Goal: Task Accomplishment & Management: Use online tool/utility

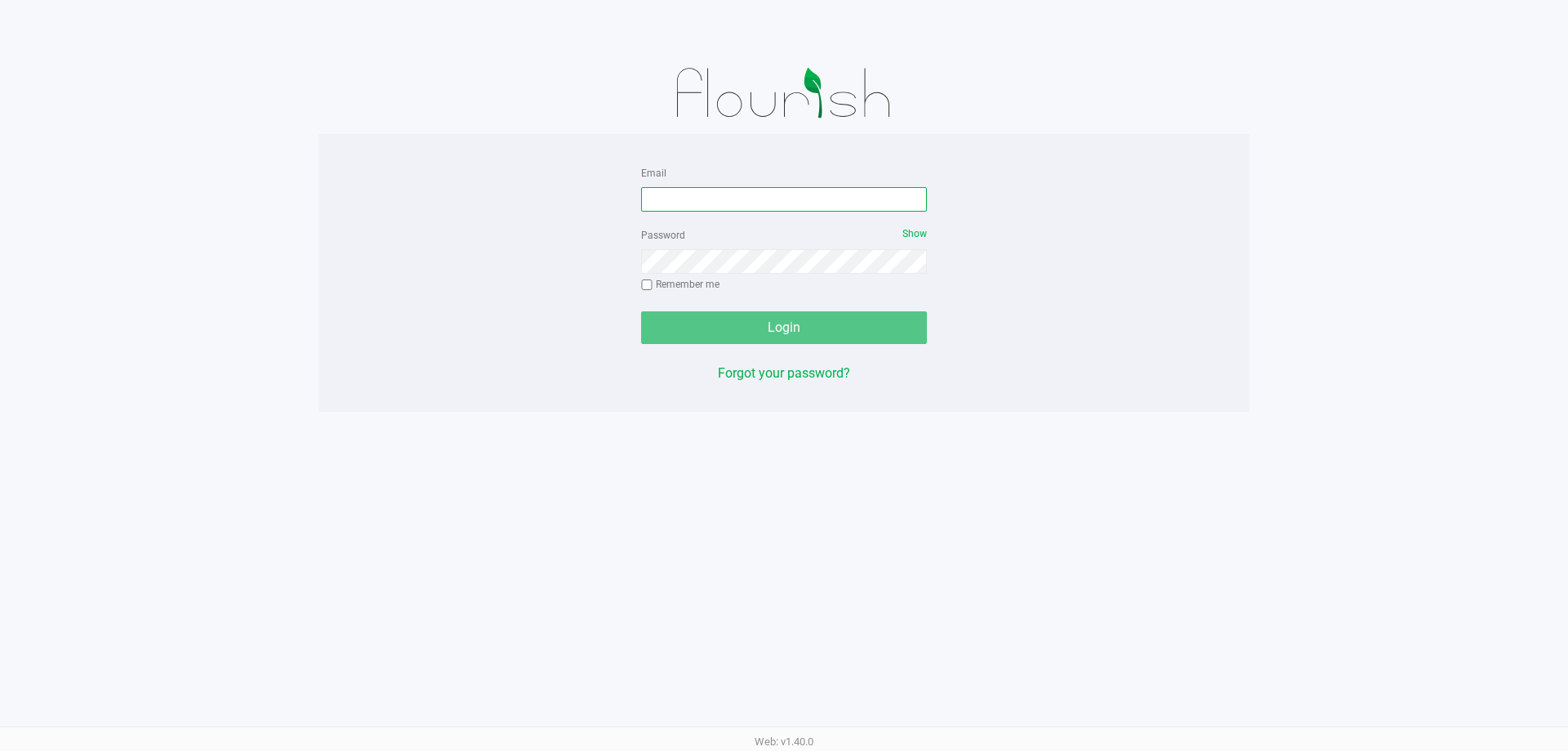
click at [685, 200] on input "Email" at bounding box center [784, 199] width 286 height 25
type input "[EMAIL_ADDRESS][DOMAIN_NAME]"
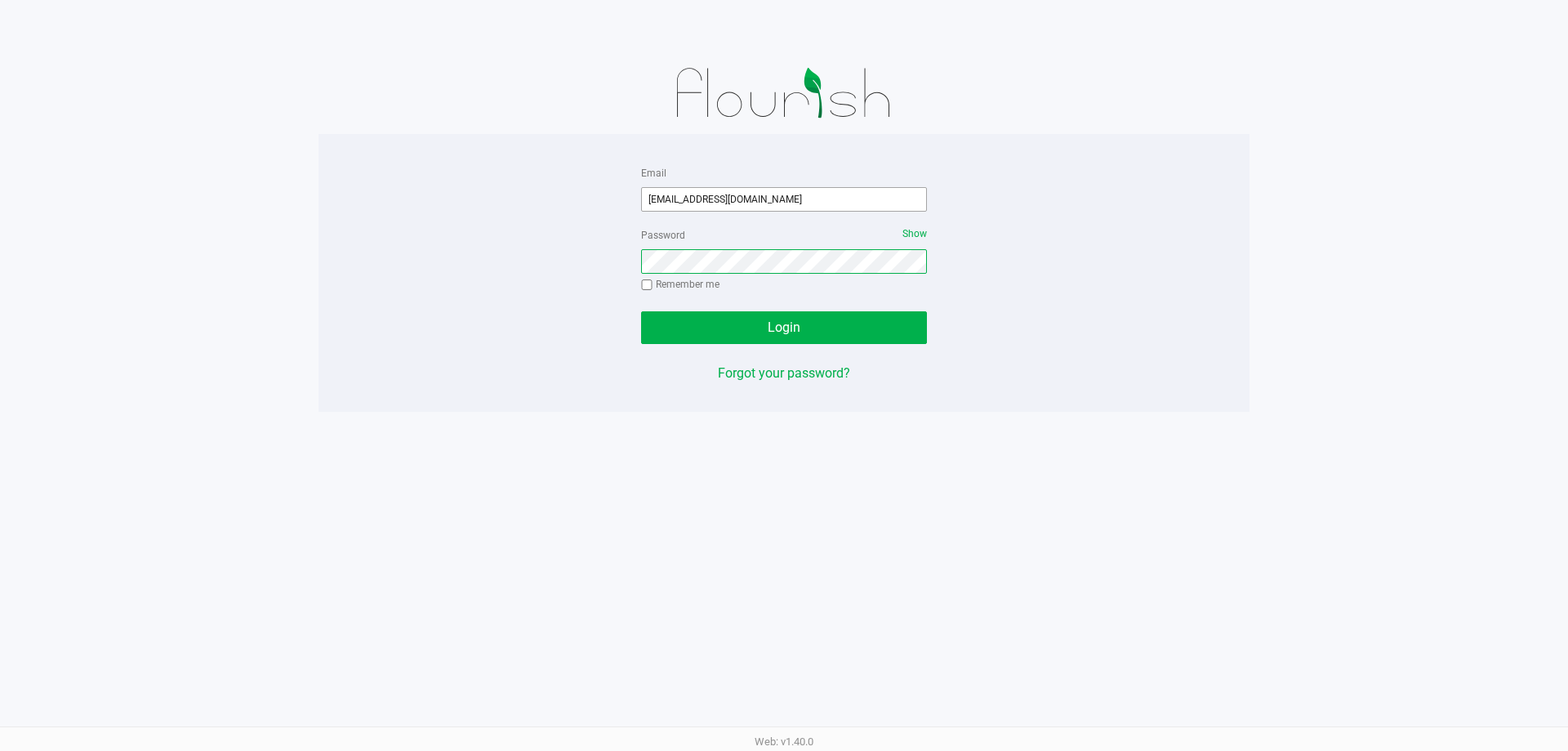
click at [641, 311] on button "Login" at bounding box center [784, 328] width 286 height 33
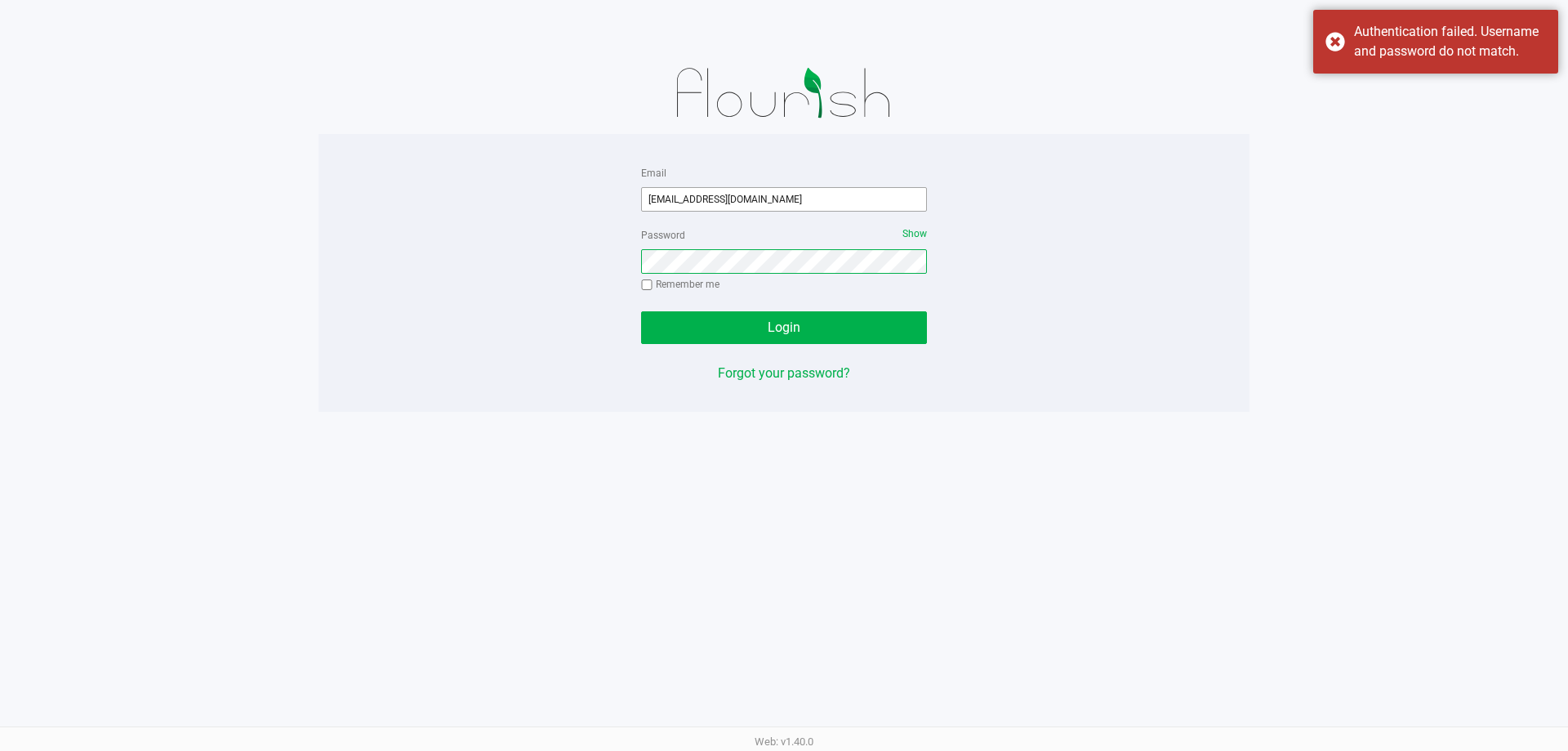
click at [641, 311] on button "Login" at bounding box center [784, 328] width 286 height 33
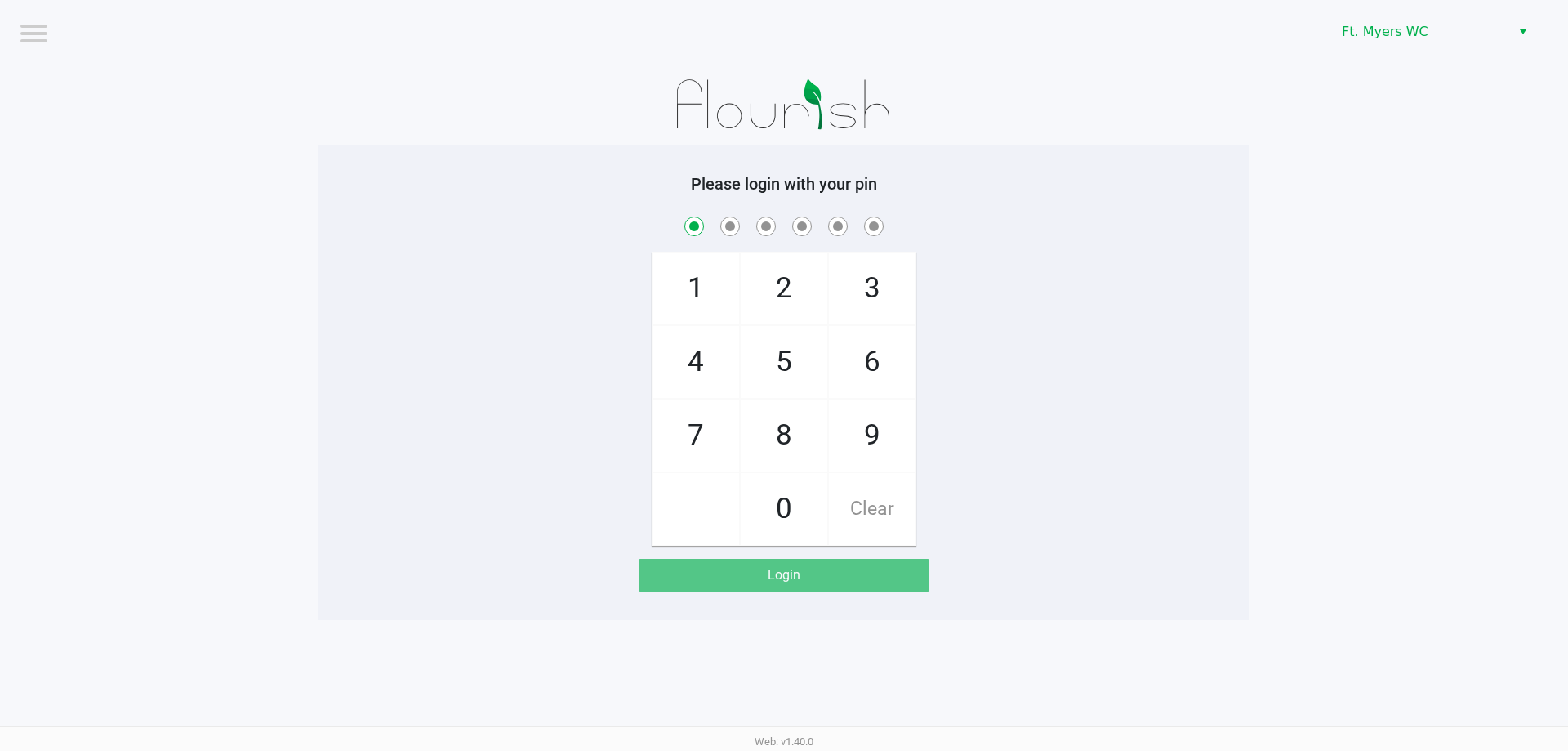
checkbox input "true"
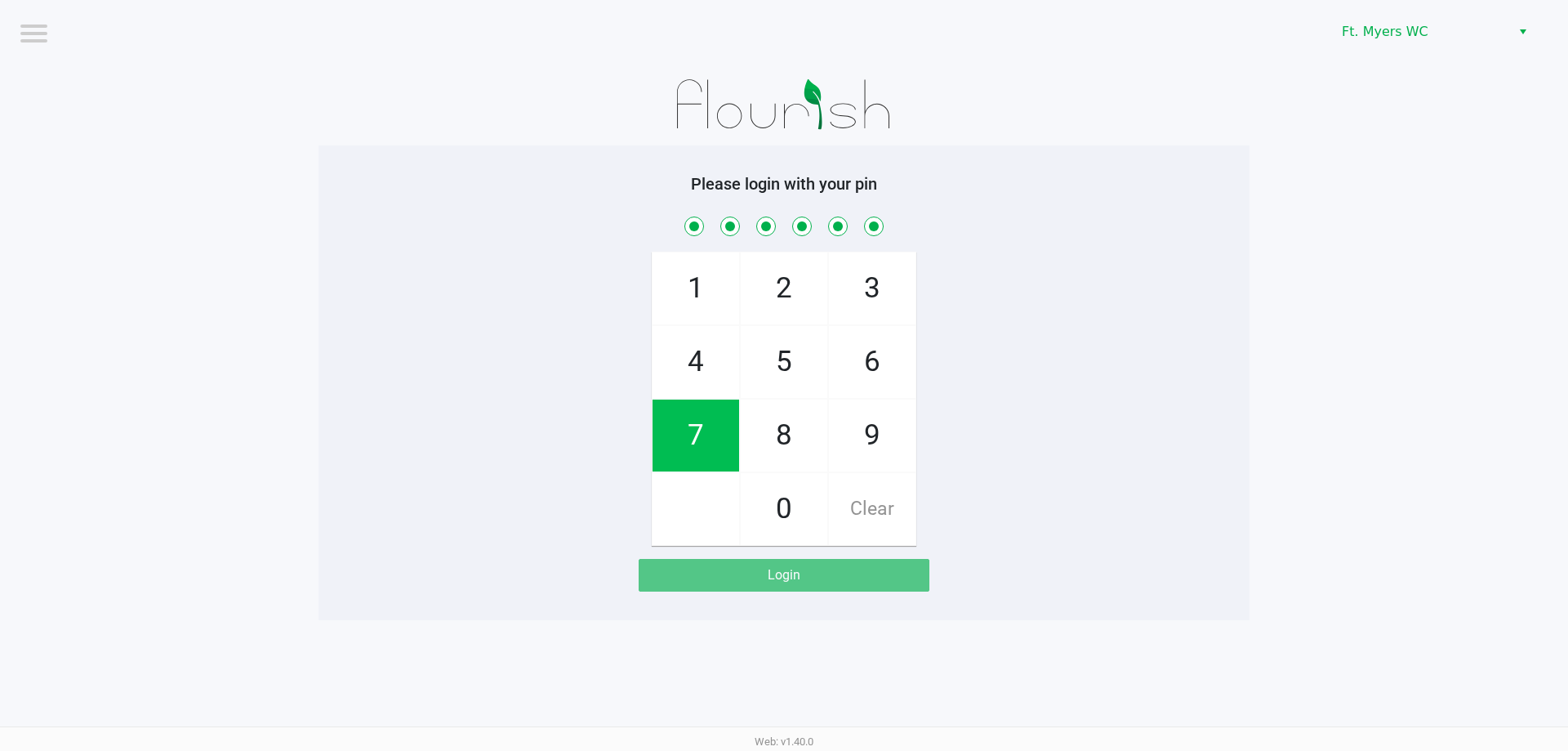
checkbox input "true"
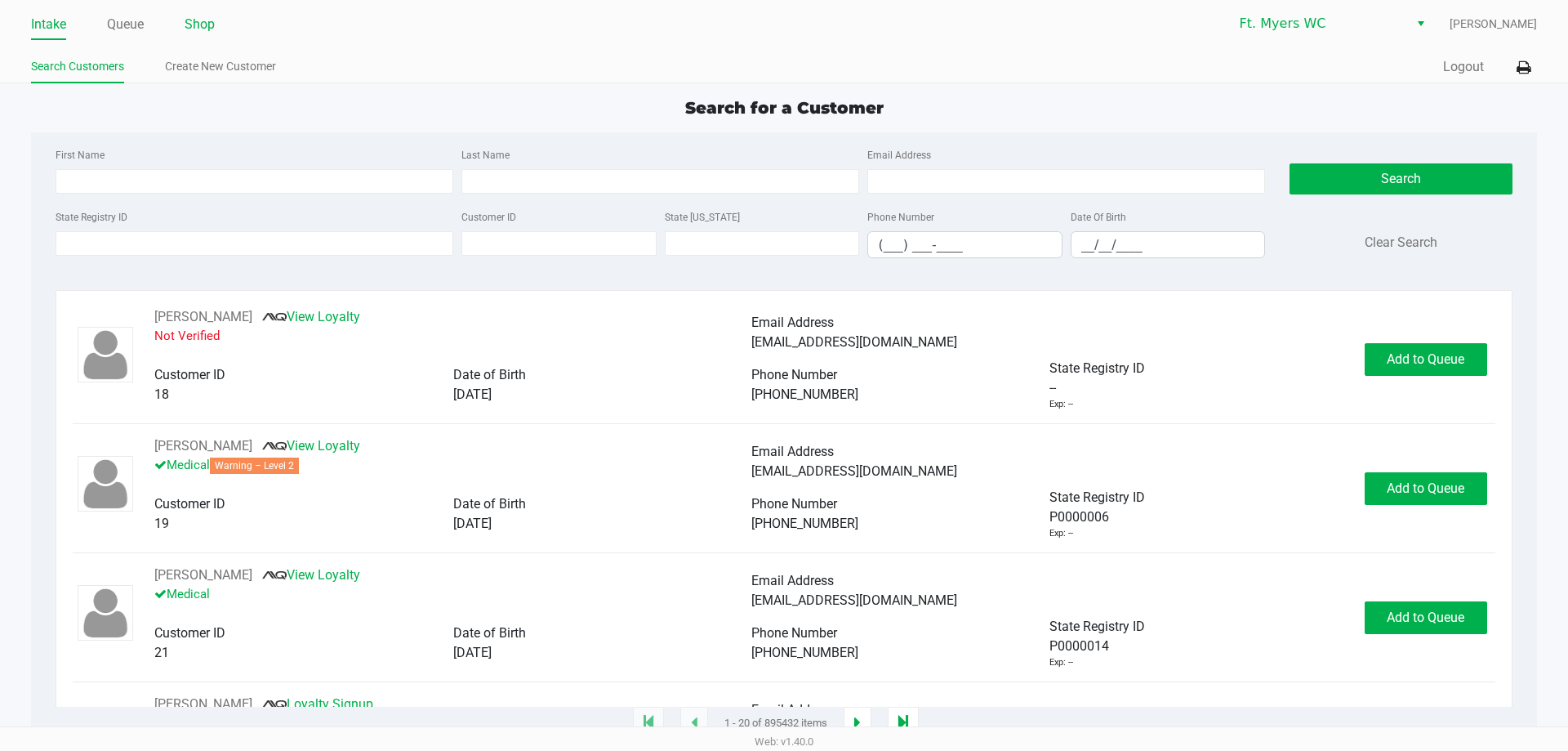
click at [199, 28] on link "Shop" at bounding box center [199, 25] width 30 height 23
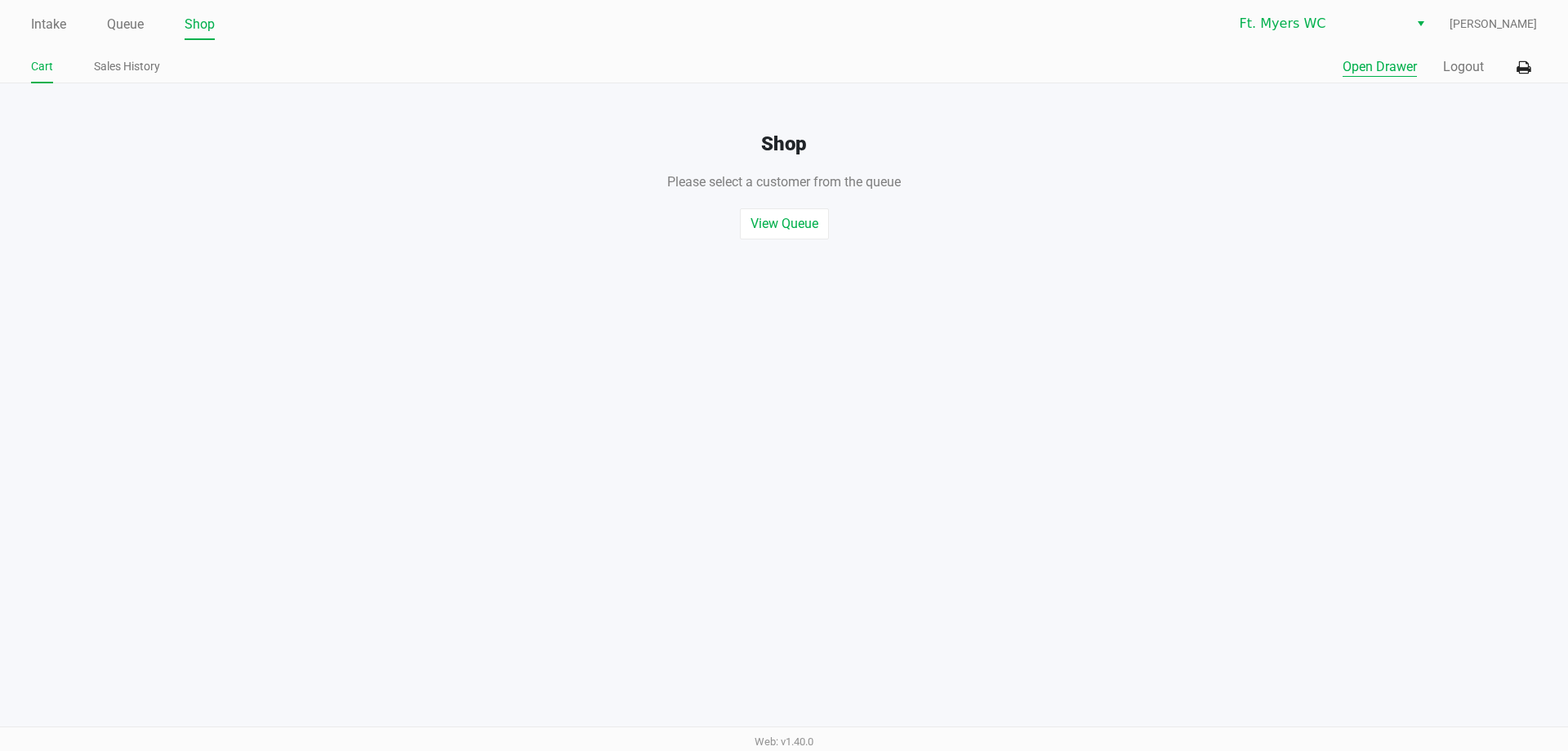
click at [1357, 72] on button "Open Drawer" at bounding box center [1380, 67] width 74 height 20
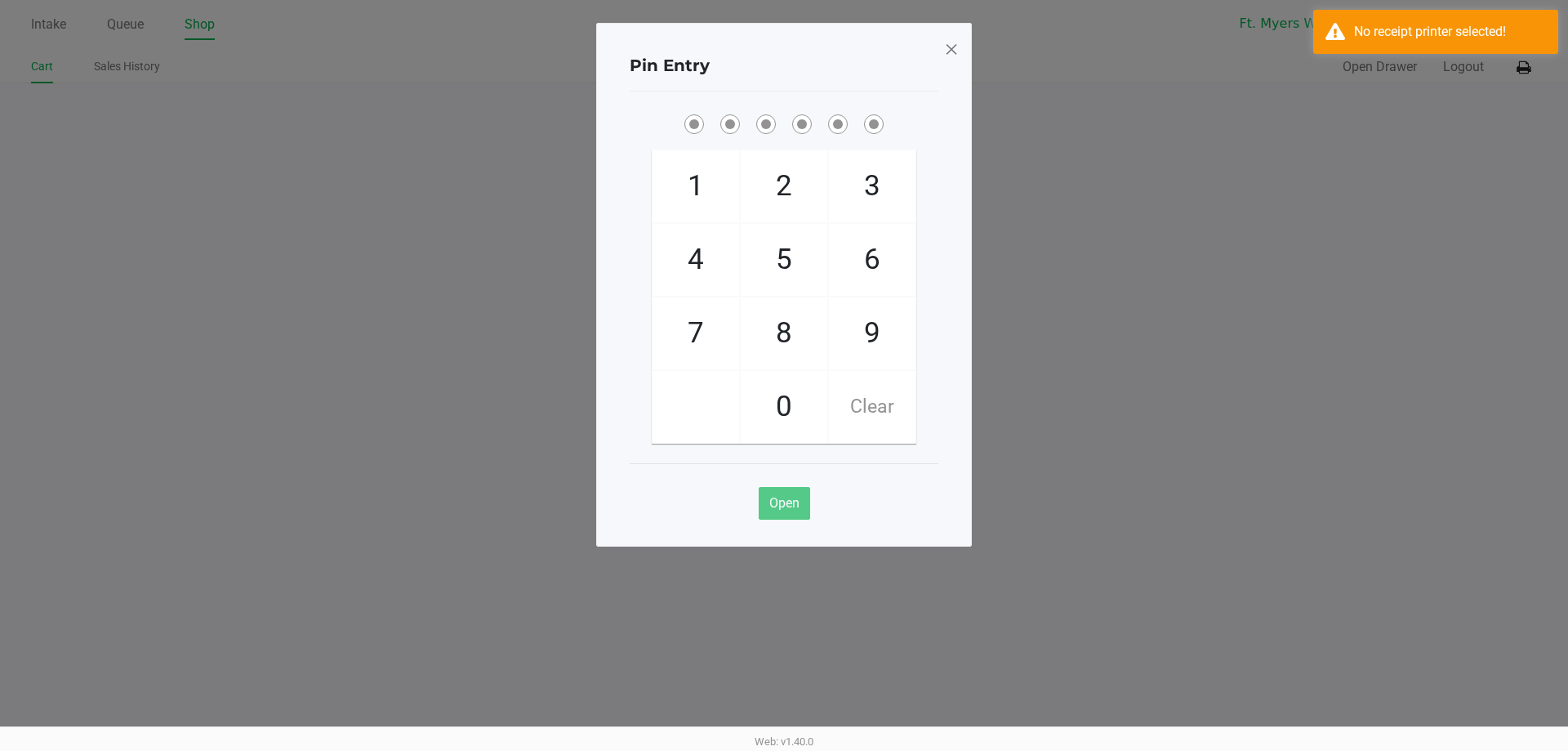
click at [949, 42] on span at bounding box center [952, 49] width 15 height 26
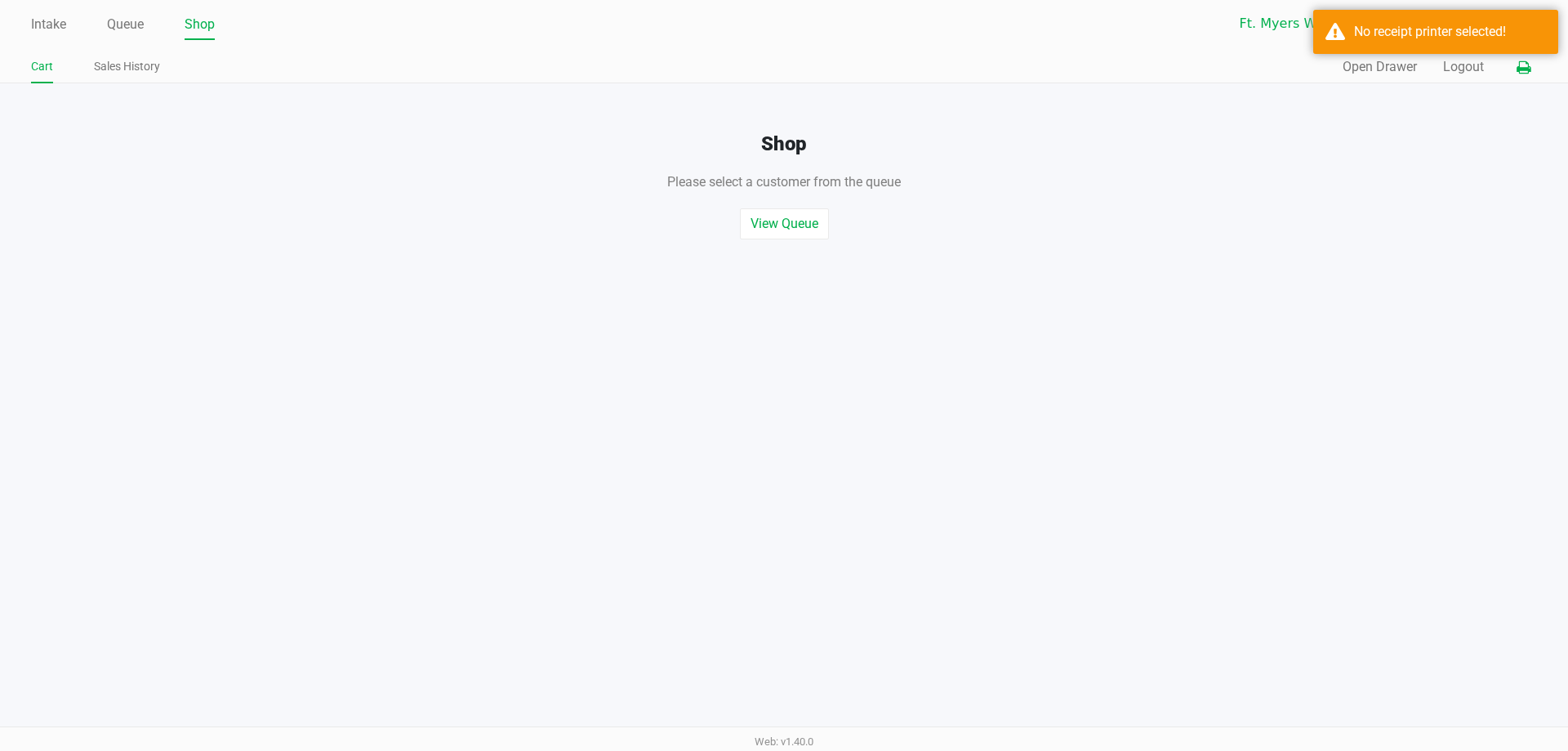
click at [1519, 69] on icon at bounding box center [1524, 68] width 14 height 12
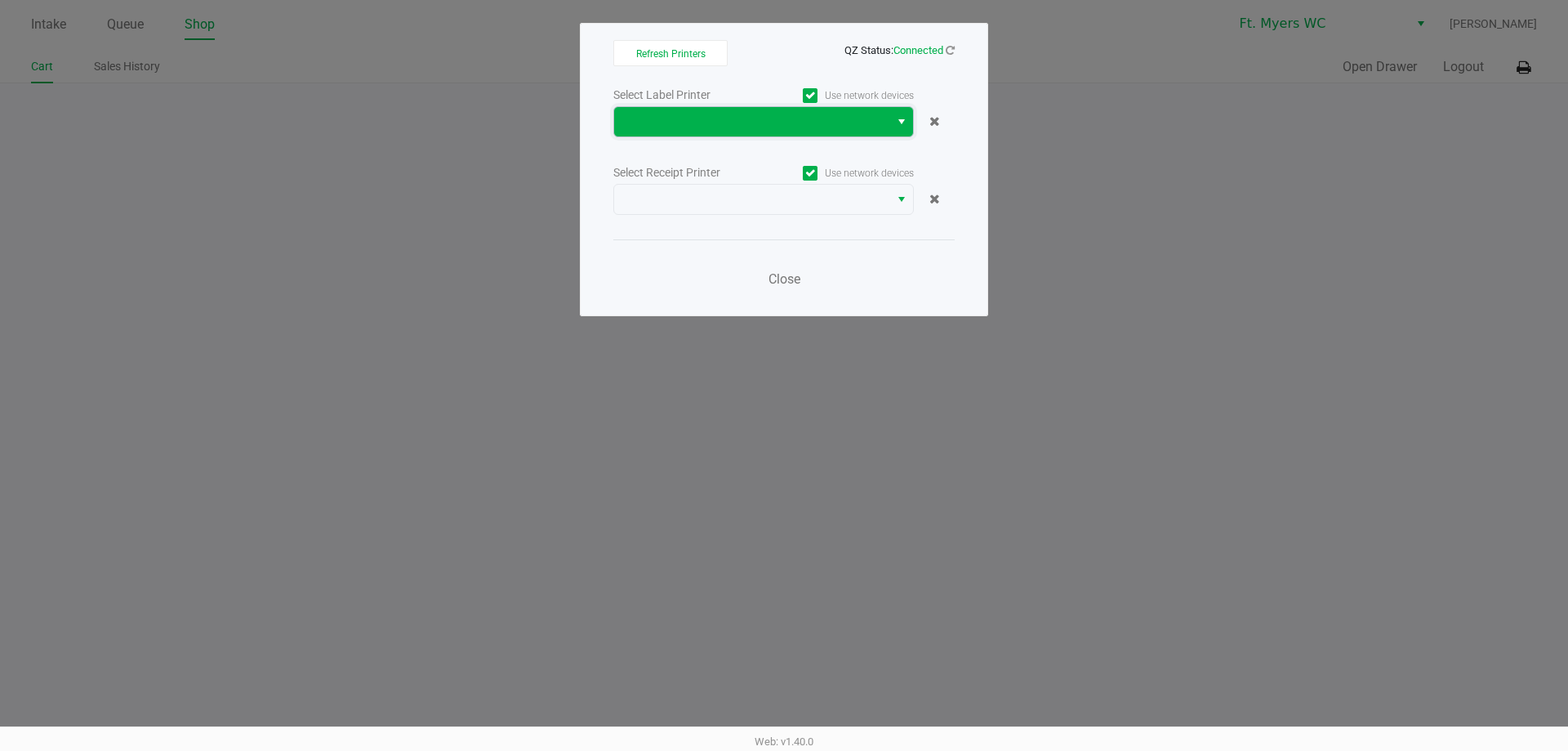
click at [680, 119] on span at bounding box center [751, 122] width 256 height 20
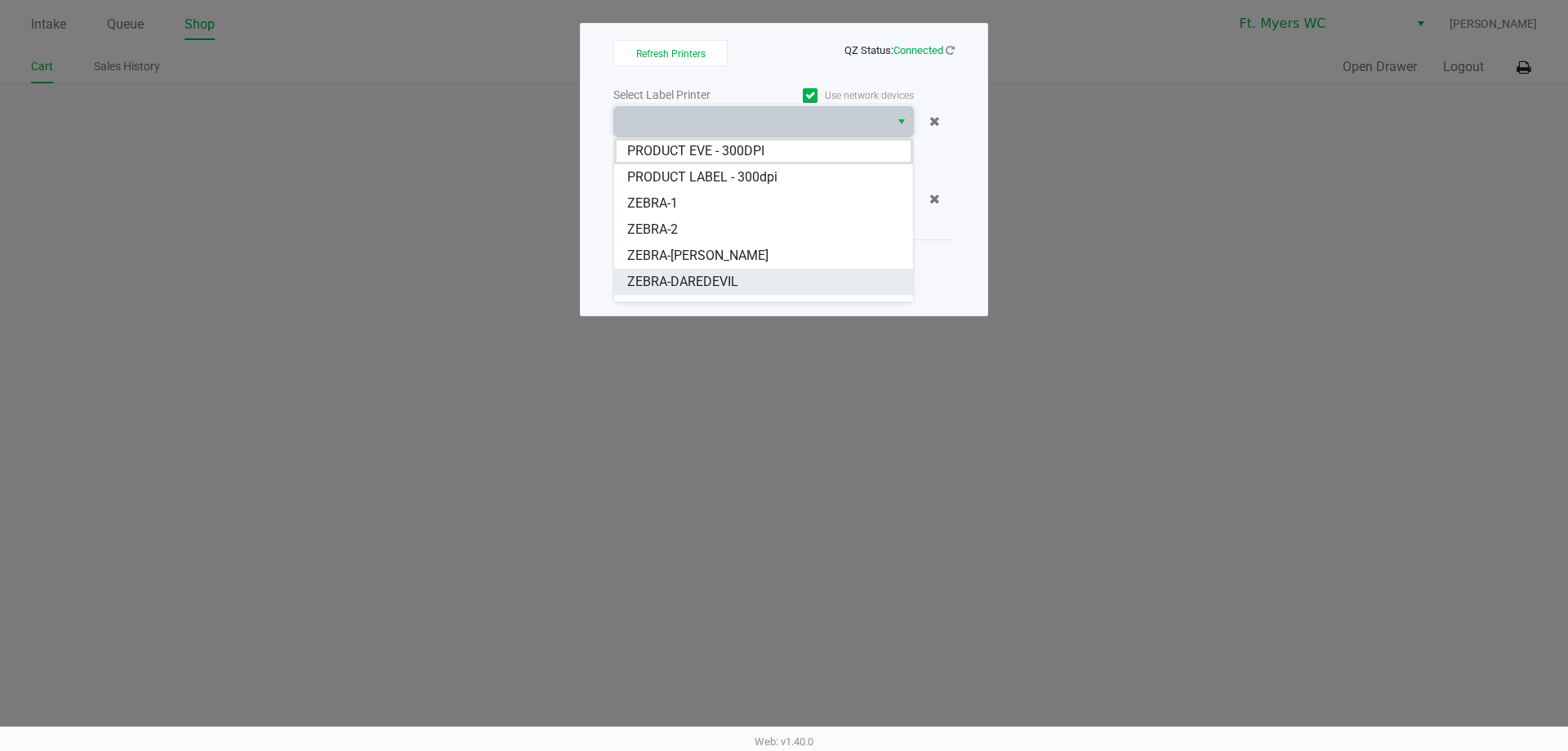
click at [688, 287] on span "ZEBRA-DAREDEVIL" at bounding box center [682, 282] width 111 height 20
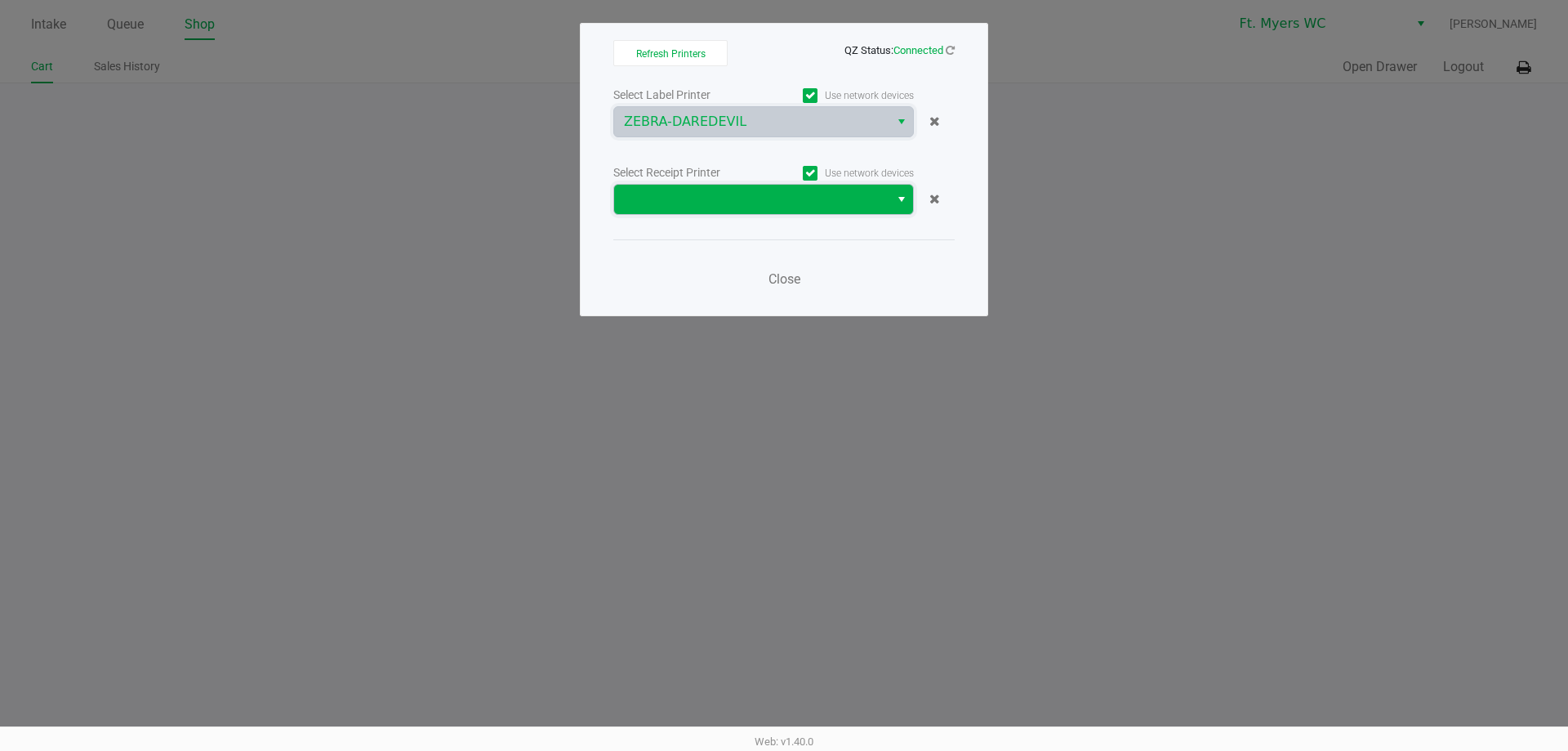
click at [644, 207] on span at bounding box center [751, 199] width 256 height 20
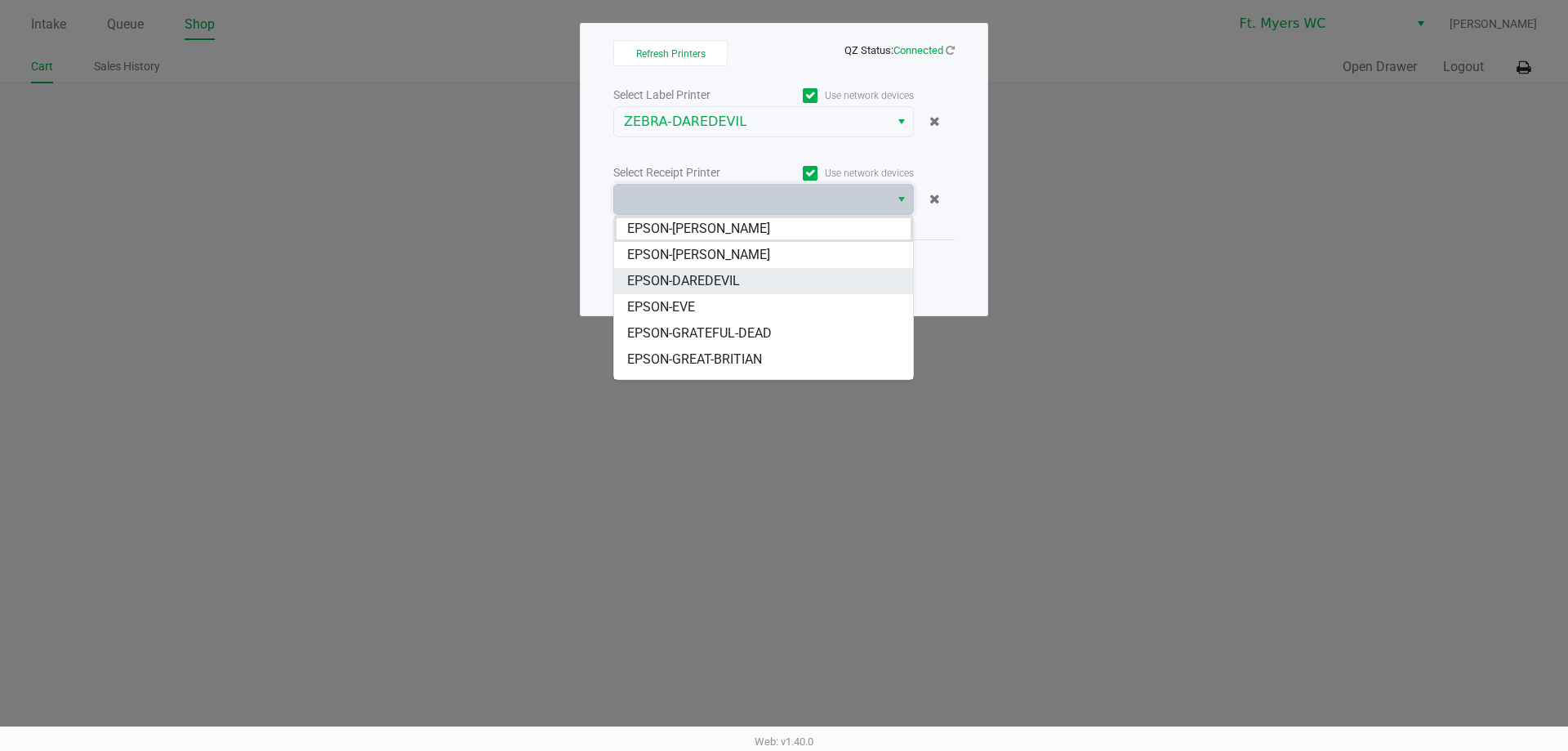
click at [652, 280] on span "EPSON-DAREDEVIL" at bounding box center [683, 281] width 113 height 20
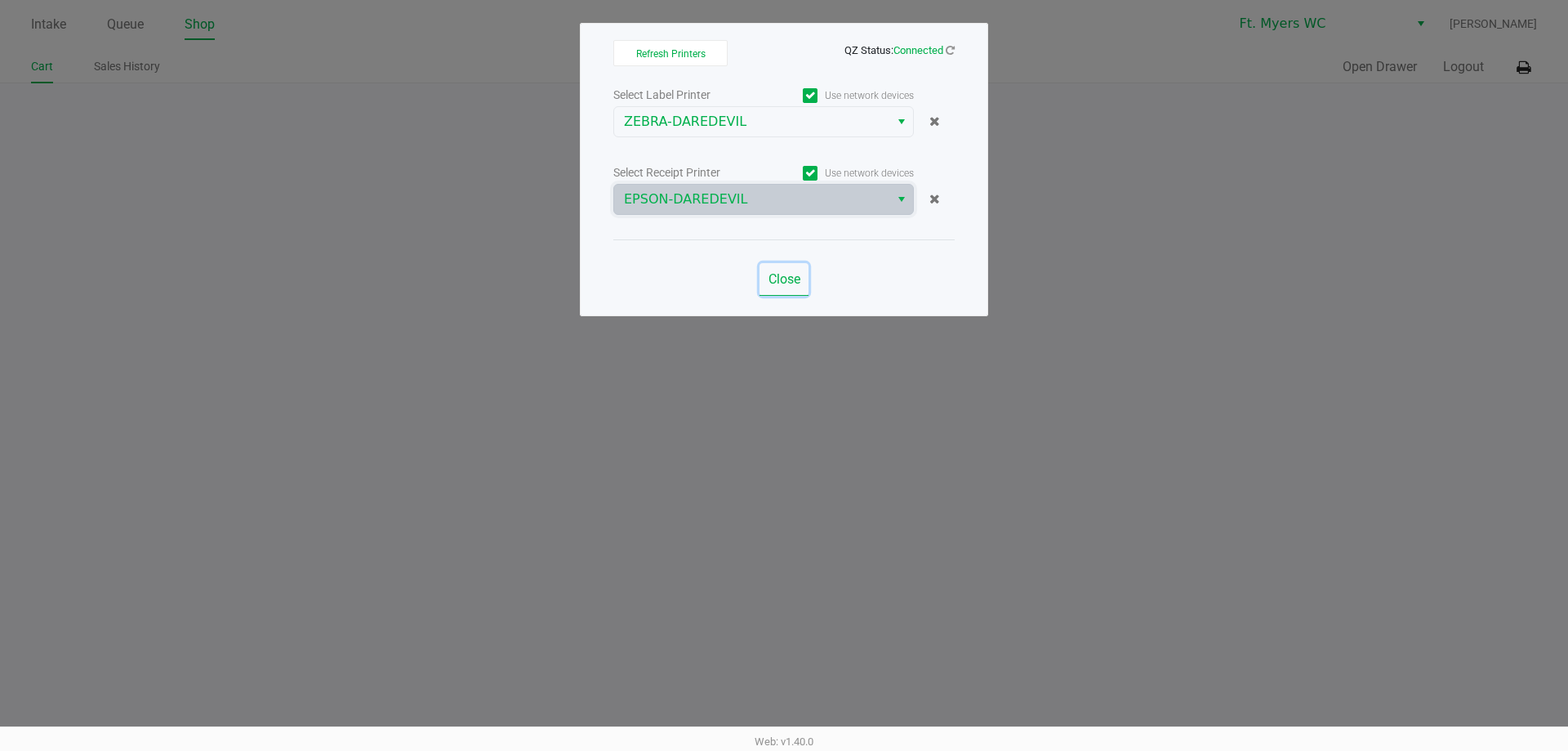
click at [790, 282] on span "Close" at bounding box center [784, 278] width 32 height 16
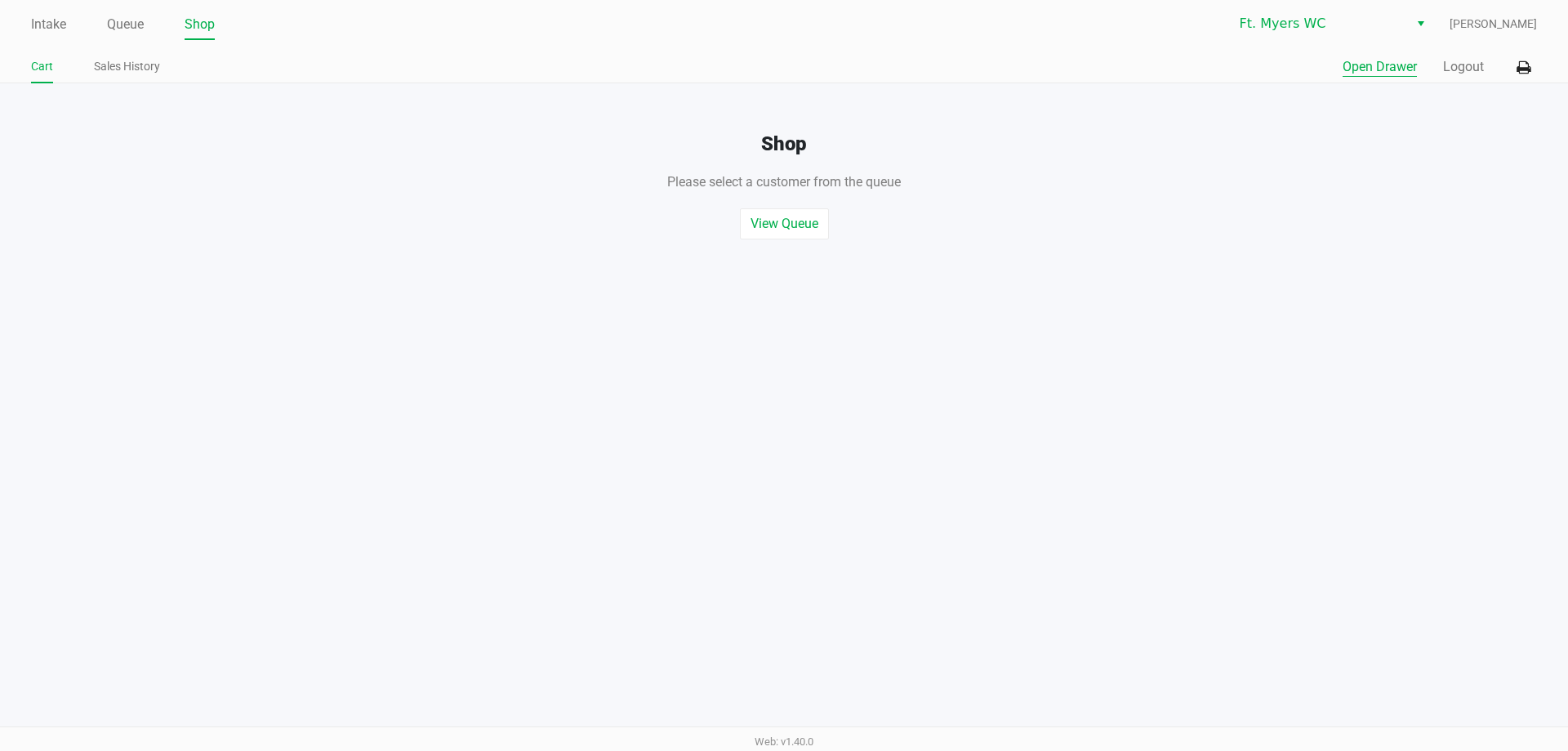
click at [1384, 68] on button "Open Drawer" at bounding box center [1380, 67] width 74 height 20
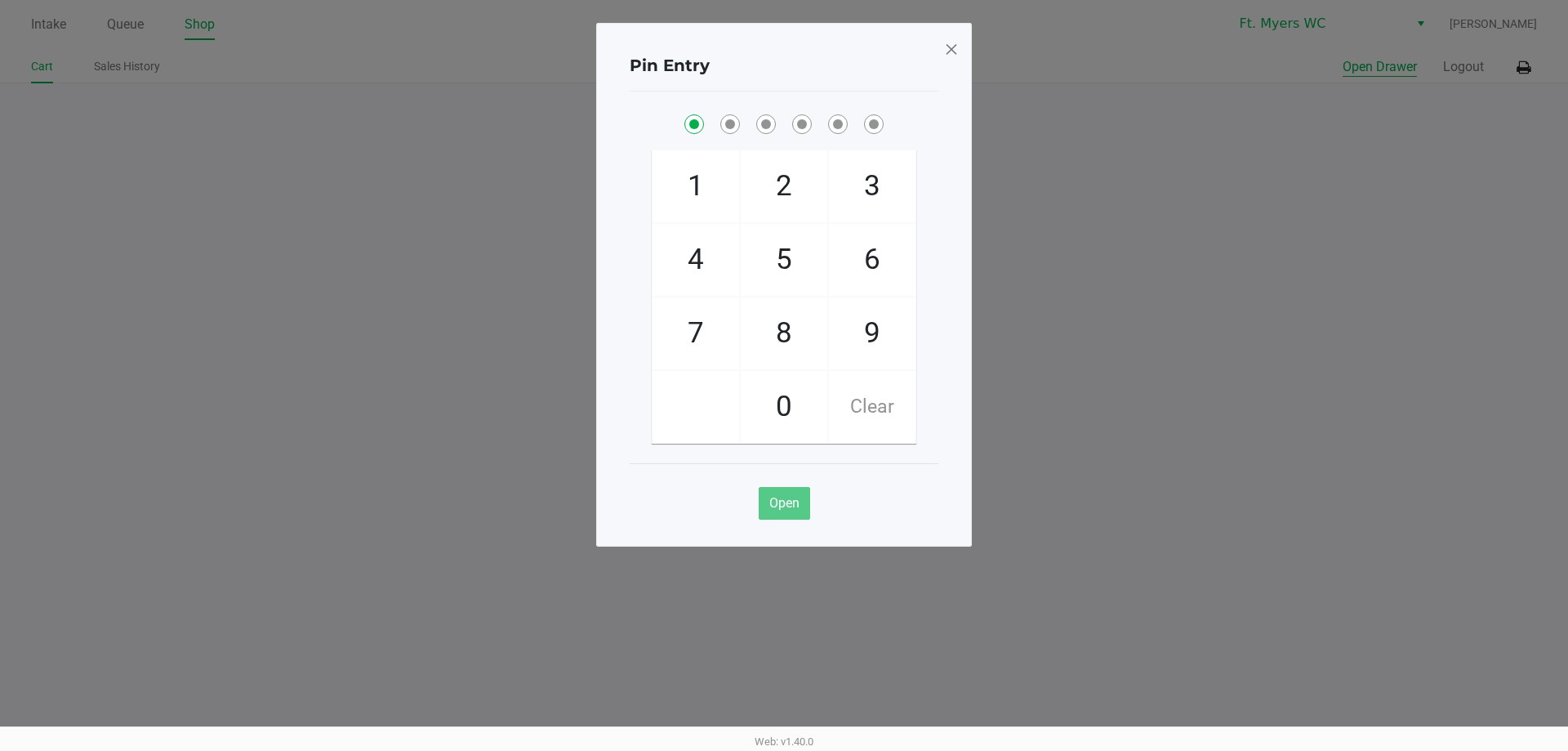
checkbox input "true"
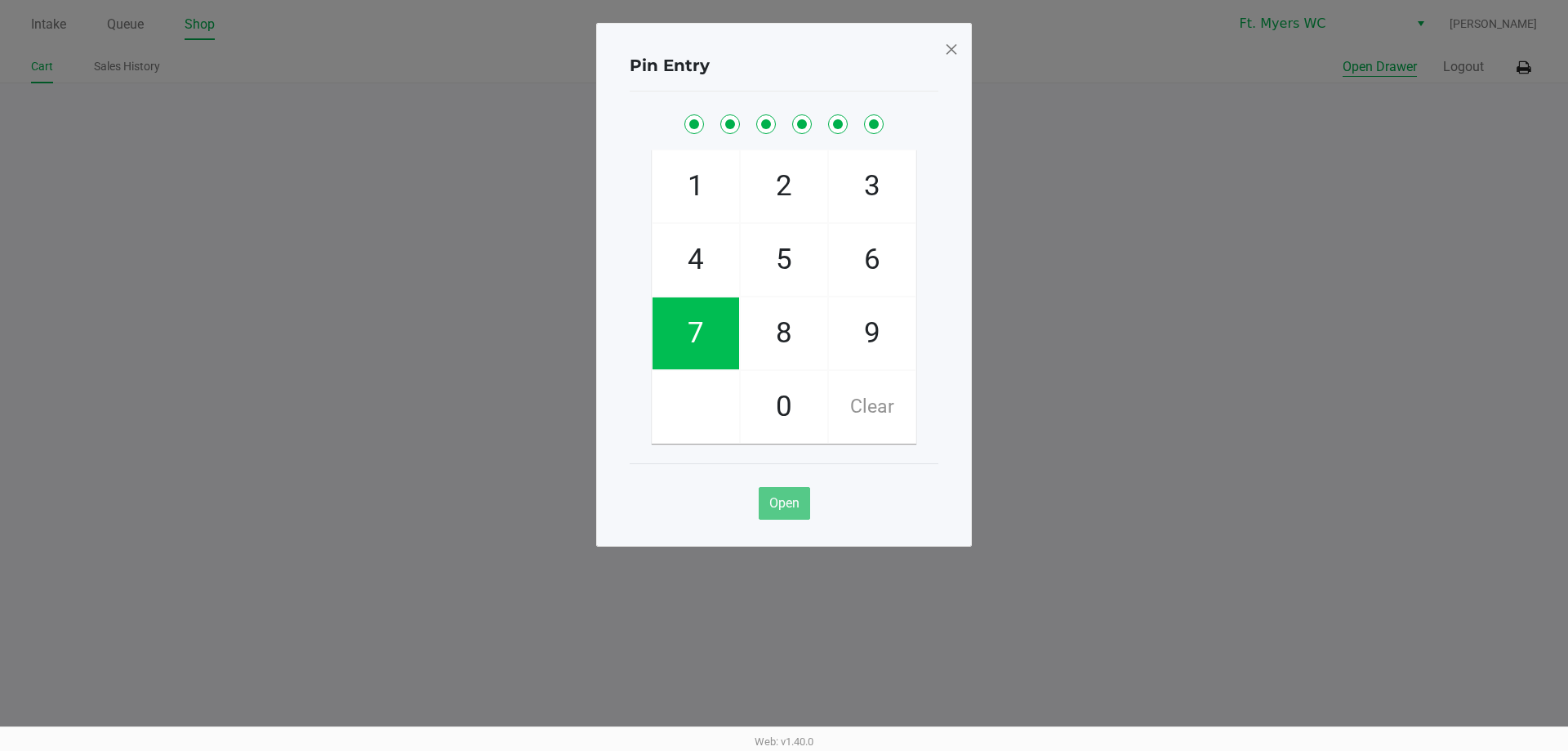
checkbox input "true"
click at [944, 49] on span at bounding box center [952, 49] width 15 height 26
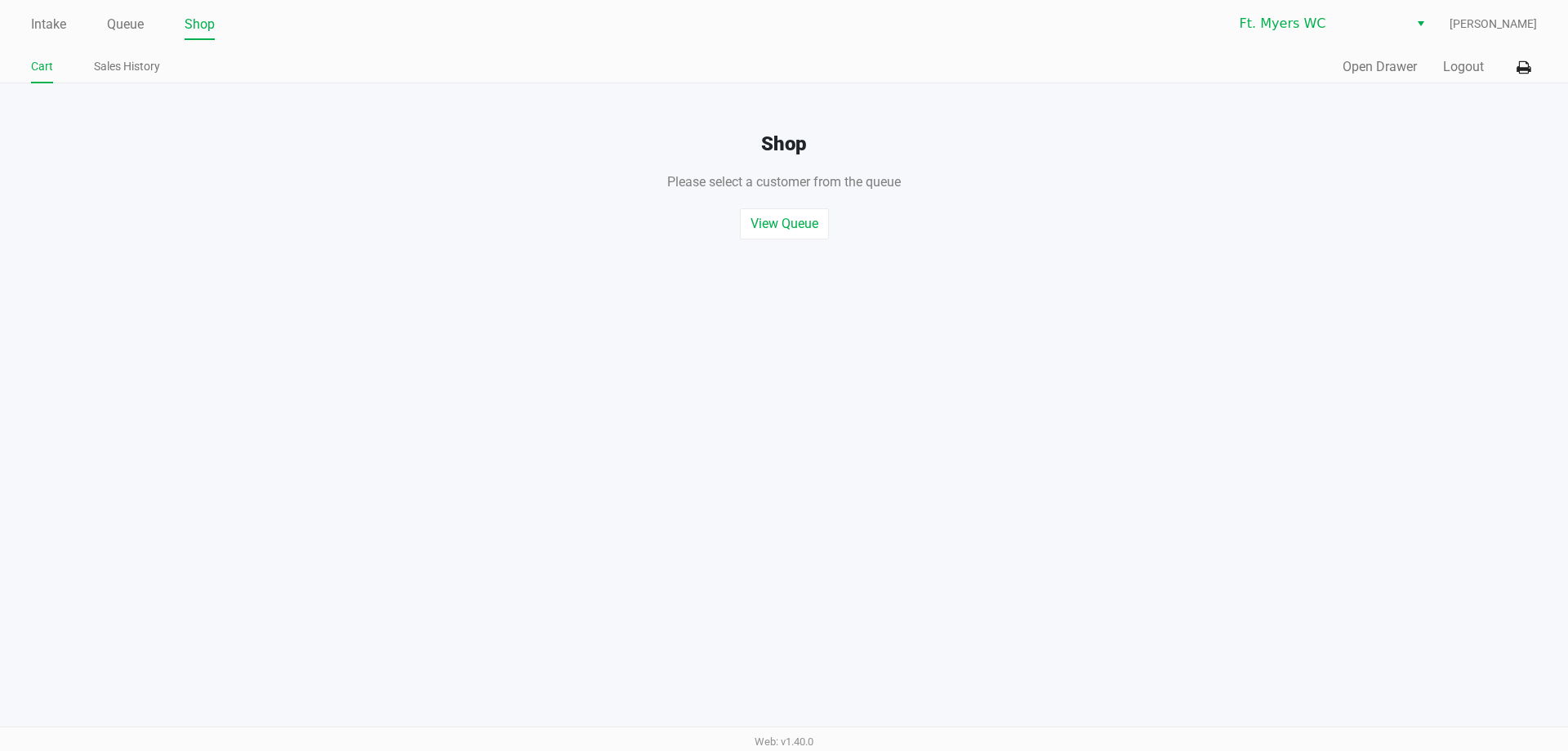
click at [1478, 77] on div "Quick Sale Open Drawer Logout" at bounding box center [1161, 68] width 753 height 30
click at [1461, 57] on button "Logout" at bounding box center [1463, 67] width 41 height 20
